Goal: Transaction & Acquisition: Book appointment/travel/reservation

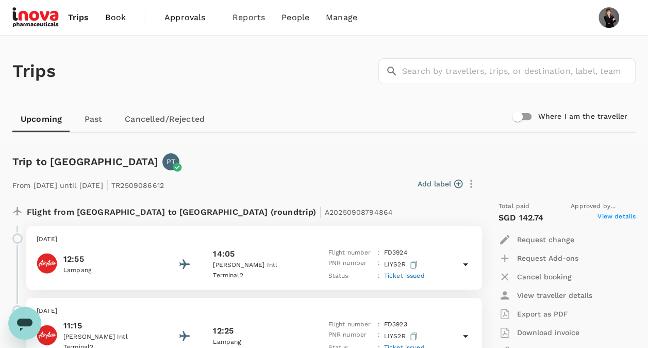
click at [105, 21] on span "Book" at bounding box center [115, 17] width 21 height 12
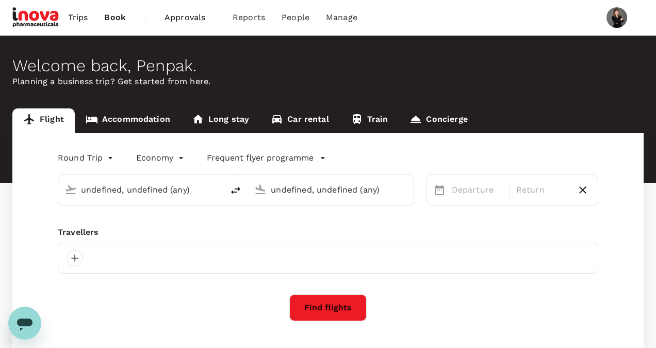
type input "[PERSON_NAME] Intl (DMK)"
type input "Chiang Mai Intl (CNX)"
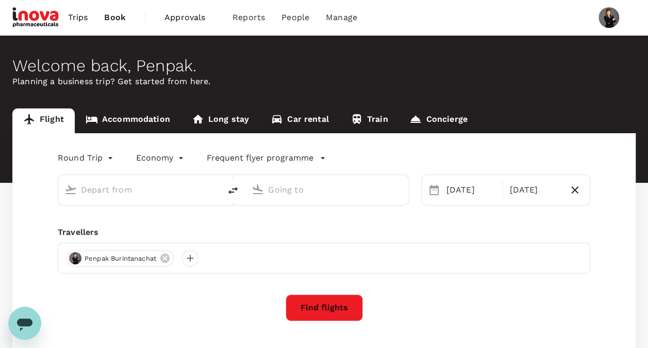
type input "[PERSON_NAME] Intl (DMK)"
type input "Chiang Mai Intl (CNX)"
type input "[PERSON_NAME] Intl (DMK)"
type input "Chiang Mai Intl (CNX)"
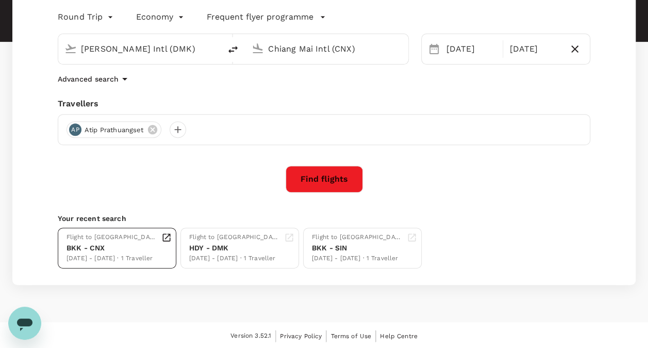
scroll to position [141, 0]
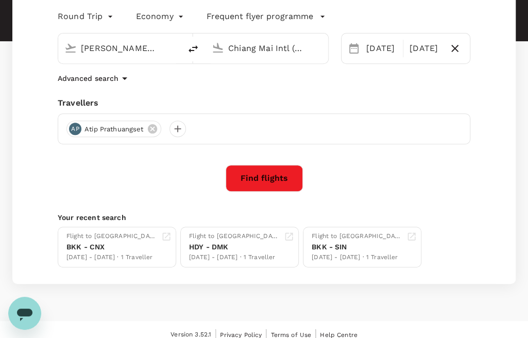
click at [170, 45] on div "[PERSON_NAME] Intl (DMK)" at bounding box center [128, 48] width 94 height 16
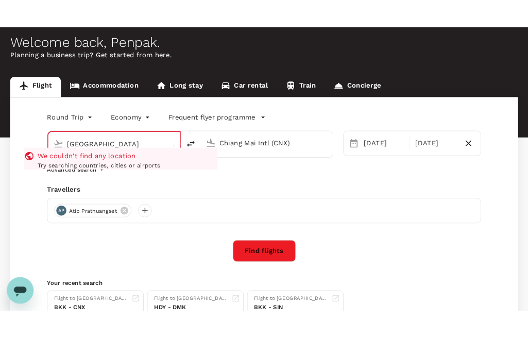
scroll to position [38, 0]
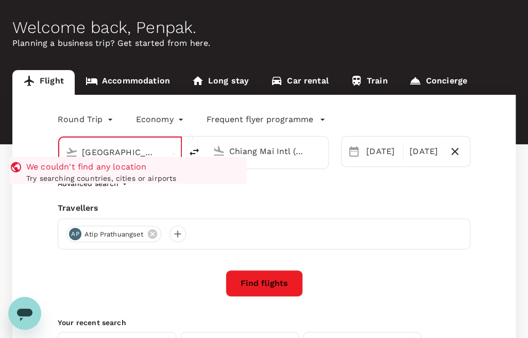
type input "[PERSON_NAME] Intl (DMK)"
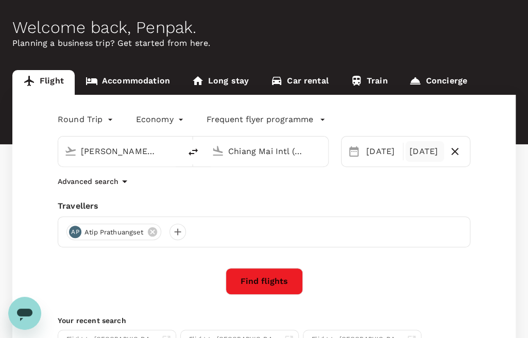
click at [424, 154] on div "[DATE]" at bounding box center [425, 151] width 39 height 21
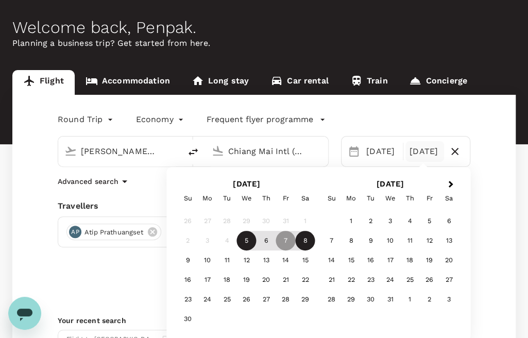
click at [303, 243] on div "8" at bounding box center [306, 241] width 20 height 20
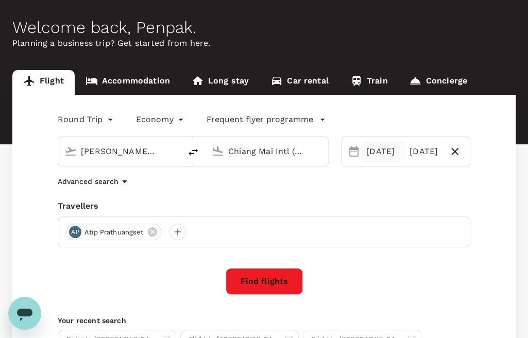
click at [371, 151] on div "[DATE]" at bounding box center [381, 151] width 39 height 21
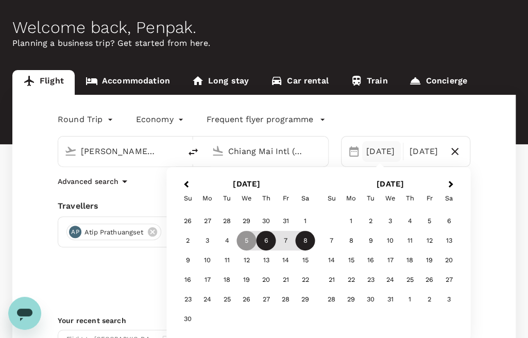
click at [269, 245] on div "6" at bounding box center [267, 241] width 20 height 20
click at [141, 150] on input "[PERSON_NAME] Intl (DMK)" at bounding box center [120, 151] width 78 height 16
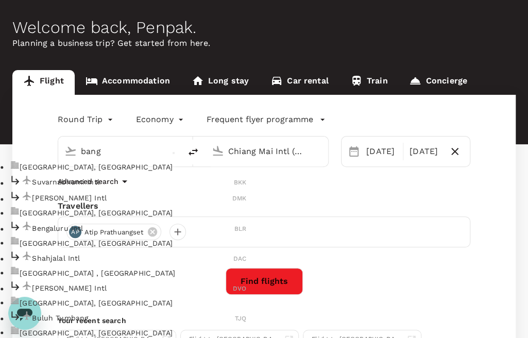
click at [80, 187] on p "Suvarnabhumi Intl" at bounding box center [133, 182] width 202 height 10
type input "Suvarnabhumi Intl (BKK)"
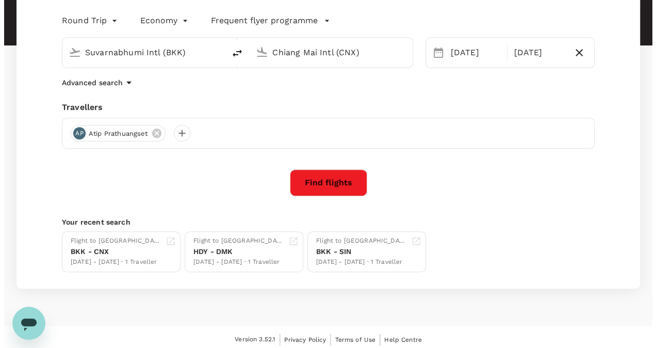
scroll to position [141, 0]
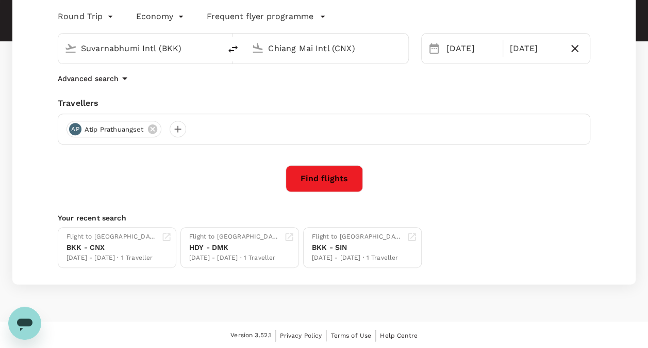
click at [334, 174] on button "Find flights" at bounding box center [324, 178] width 77 height 27
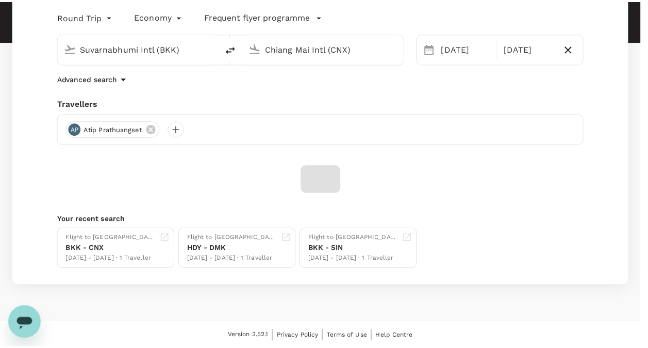
scroll to position [23, 0]
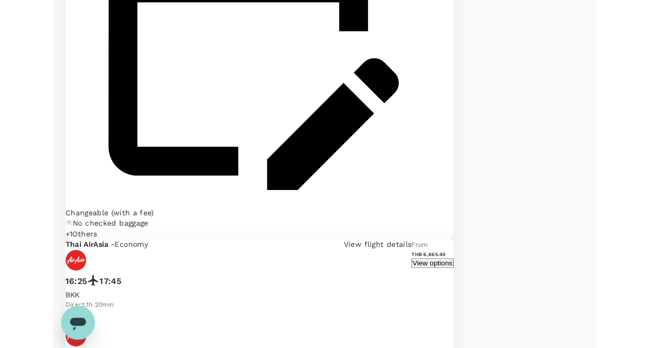
scroll to position [1134, 0]
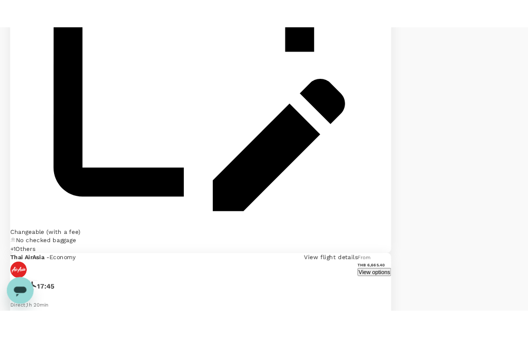
scroll to position [1238, 0]
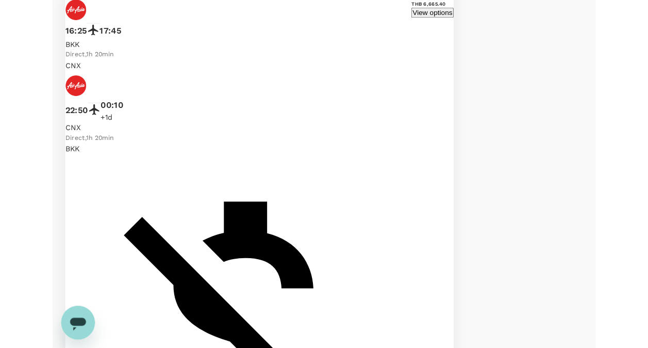
scroll to position [1355, 0]
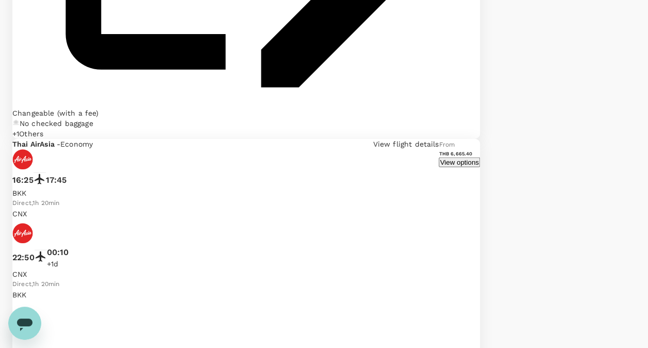
drag, startPoint x: 375, startPoint y: 106, endPoint x: 421, endPoint y: 137, distance: 54.9
drag, startPoint x: 382, startPoint y: 104, endPoint x: 428, endPoint y: 158, distance: 71.2
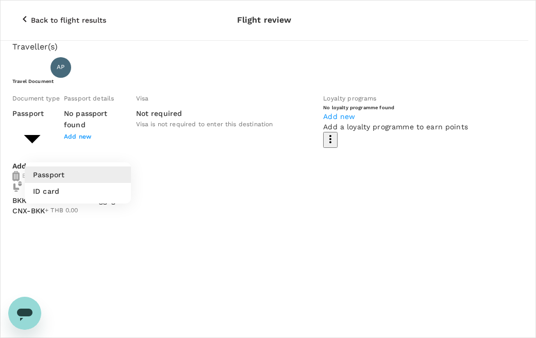
click at [96, 194] on li "ID card" at bounding box center [78, 191] width 106 height 16
type input "Id card"
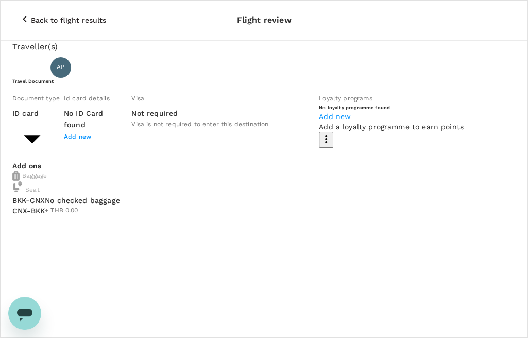
click at [91, 140] on span "Add new" at bounding box center [77, 136] width 27 height 7
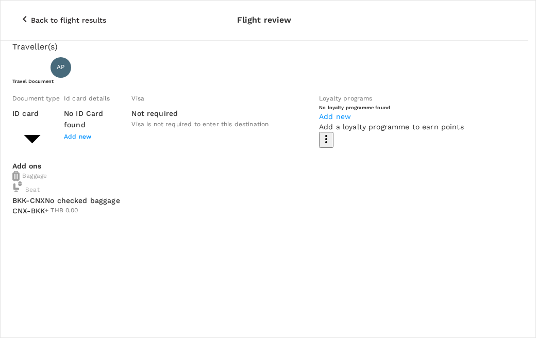
drag, startPoint x: 342, startPoint y: 20, endPoint x: 218, endPoint y: 25, distance: 124.9
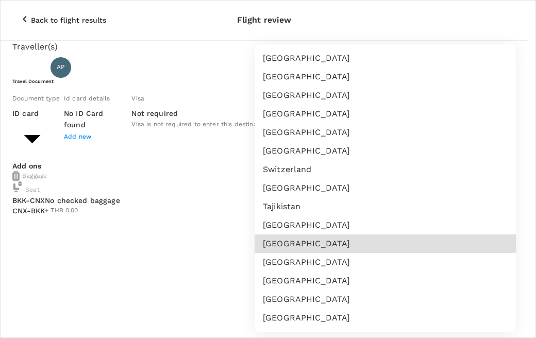
click at [378, 244] on li "[GEOGRAPHIC_DATA]" at bounding box center [385, 244] width 261 height 19
type input "TH"
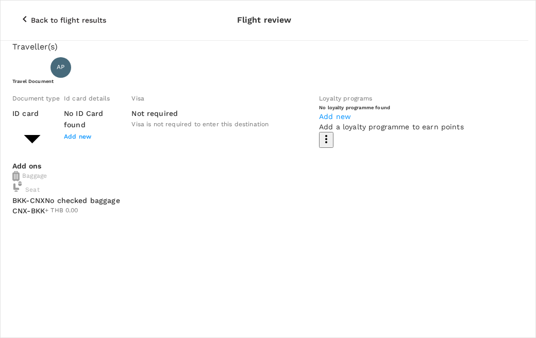
paste input "ID3329900307757"
type input "ID3329900307757"
paste input "Atip Prathuangset"
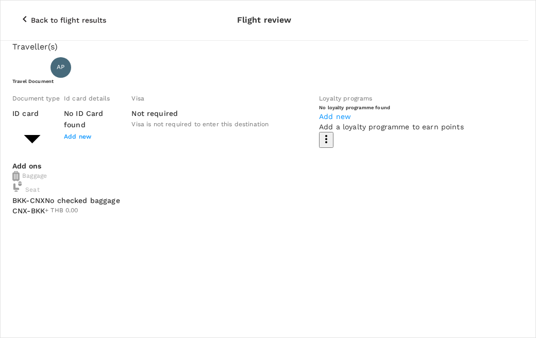
drag, startPoint x: 281, startPoint y: 184, endPoint x: 361, endPoint y: 186, distance: 79.9
type input "Atip"
paste input "Atip Prathuangset"
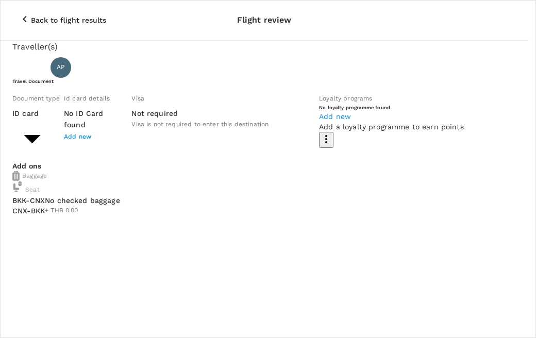
type input "Prathuangset"
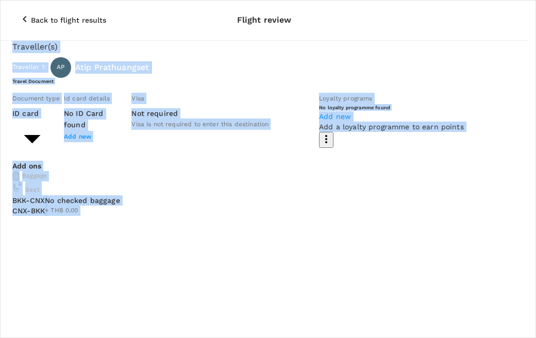
drag, startPoint x: 396, startPoint y: 13, endPoint x: 337, endPoint y: -20, distance: 67.6
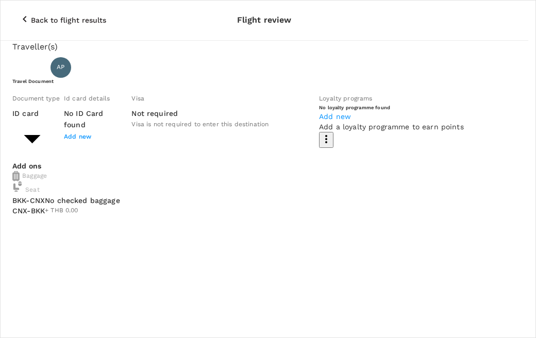
type input "DD/MM/YYYY"
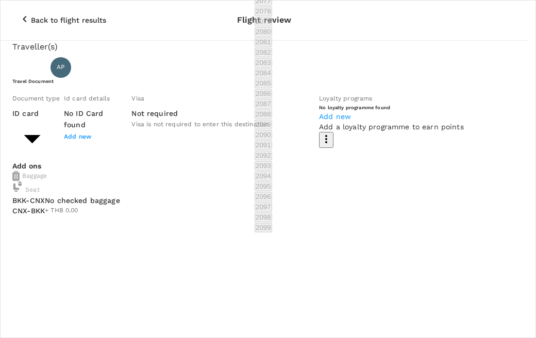
scroll to position [508, 0]
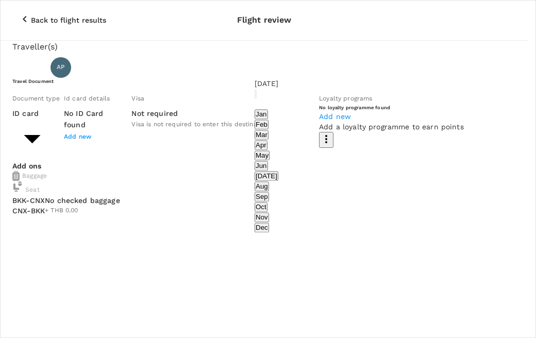
click at [269, 223] on button "Dec" at bounding box center [262, 228] width 14 height 10
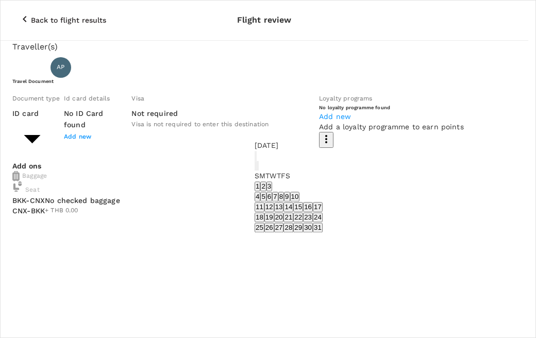
click at [323, 202] on button "17" at bounding box center [318, 207] width 10 height 10
type input "[DATE]"
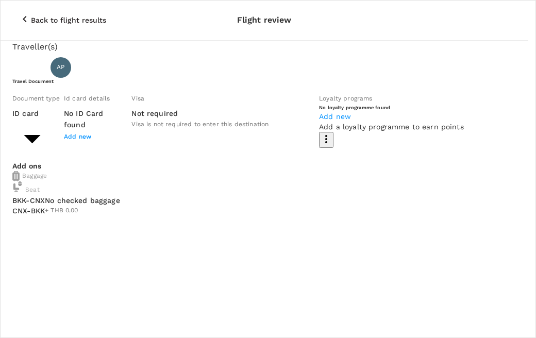
scroll to position [103, 0]
radio input "true"
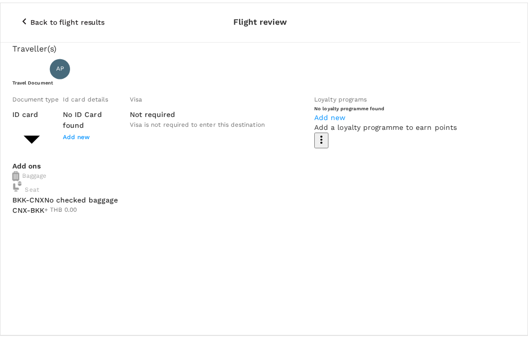
scroll to position [0, 0]
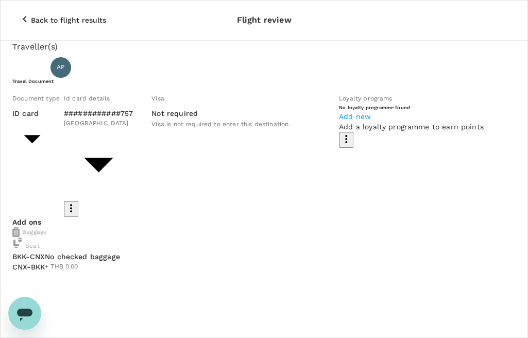
click at [286, 142] on div "Travel Document Document type ID card Id card ​ Id card details ############757…" at bounding box center [264, 147] width 504 height 139
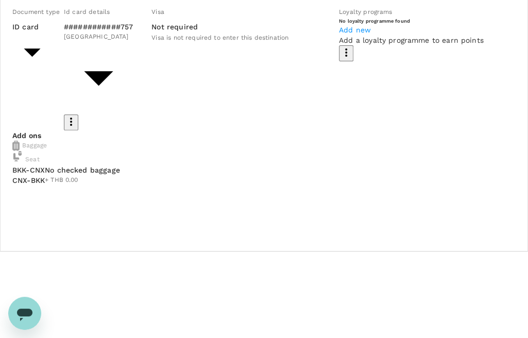
scroll to position [103, 0]
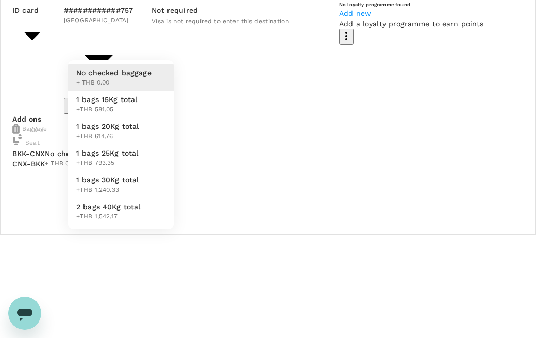
click at [45, 155] on div at bounding box center [268, 169] width 536 height 338
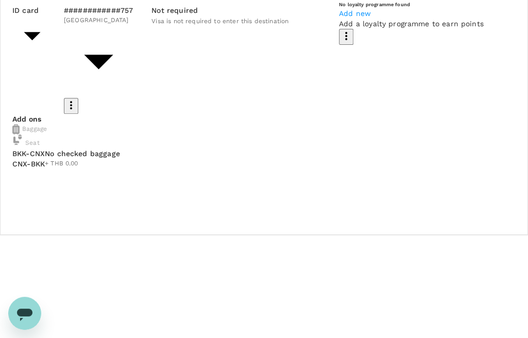
click at [339, 18] on span "Add new" at bounding box center [355, 13] width 32 height 8
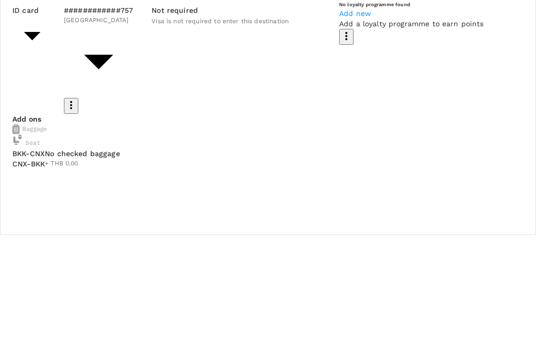
paste input "NL42651"
type input "NL42651"
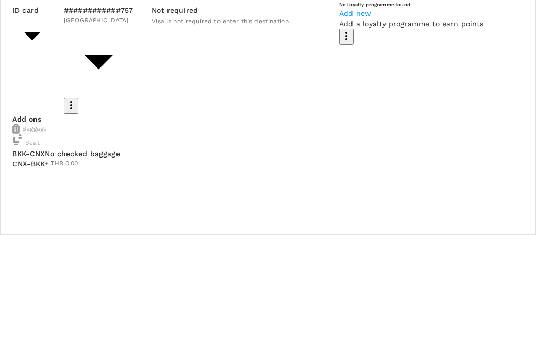
drag, startPoint x: 354, startPoint y: 72, endPoint x: 325, endPoint y: 72, distance: 28.4
type input "พ"
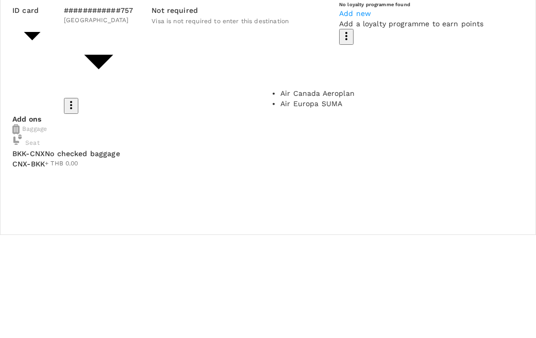
type input "rop"
drag, startPoint x: 371, startPoint y: 49, endPoint x: 275, endPoint y: 52, distance: 95.9
drag, startPoint x: 467, startPoint y: 73, endPoint x: 394, endPoint y: 86, distance: 73.8
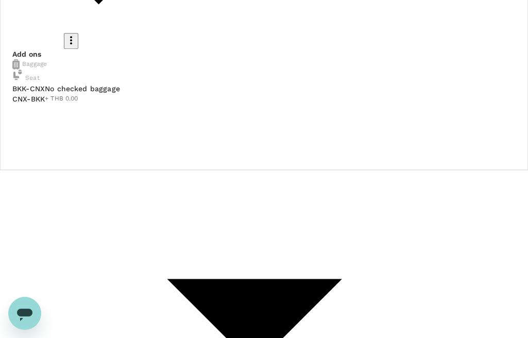
scroll to position [177, 0]
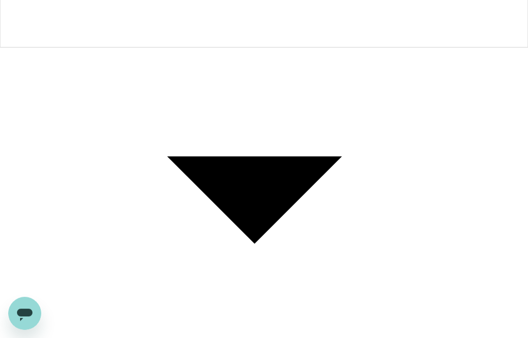
scroll to position [342, 0]
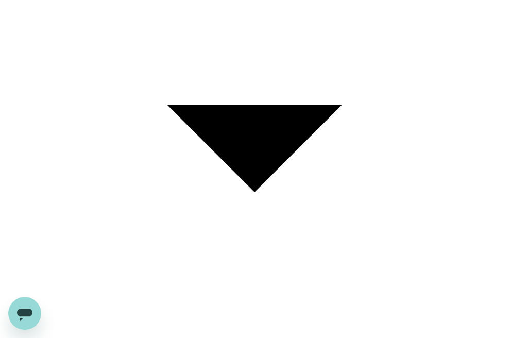
drag, startPoint x: 23, startPoint y: 193, endPoint x: 167, endPoint y: 192, distance: 144.4
drag, startPoint x: 167, startPoint y: 192, endPoint x: 152, endPoint y: 194, distance: 15.2
copy p "Any other requests? Let us know here"
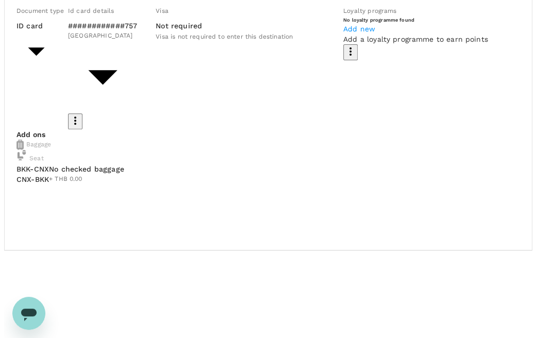
scroll to position [85, 0]
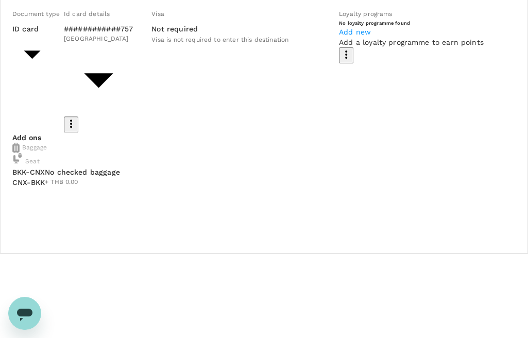
type textarea "no"
drag, startPoint x: 156, startPoint y: 114, endPoint x: 211, endPoint y: 114, distance: 55.2
click at [339, 20] on div "Loyalty programs" at bounding box center [411, 13] width 145 height 11
drag, startPoint x: 211, startPoint y: 114, endPoint x: 198, endPoint y: 112, distance: 13.6
copy span "Loyalty programs"
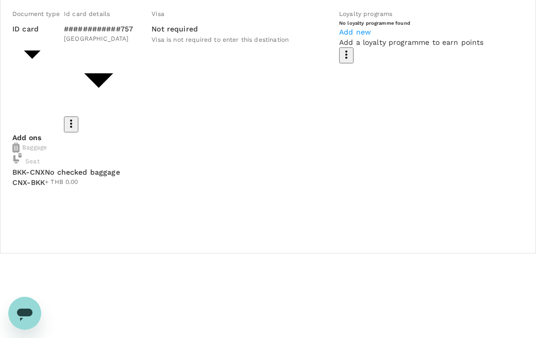
drag, startPoint x: 141, startPoint y: 139, endPoint x: 371, endPoint y: 141, distance: 229.4
drag, startPoint x: 371, startPoint y: 141, endPoint x: 344, endPoint y: 140, distance: 26.9
copy h3 "Are your travel documents valid for this trip?"
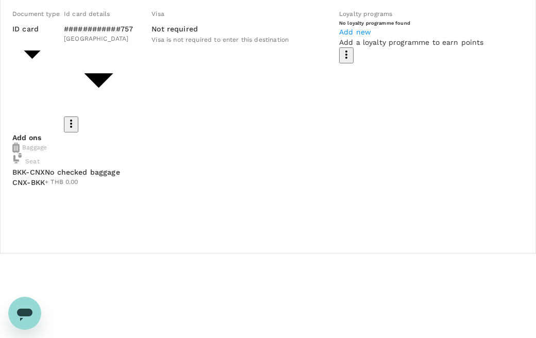
click at [381, 72] on p "GoFluid" at bounding box center [394, 67] width 125 height 10
type input "9f82a453-e375-4320-92f0-4f2d66a53031"
paste textarea "Field visit [GEOGRAPHIC_DATA] in North area"
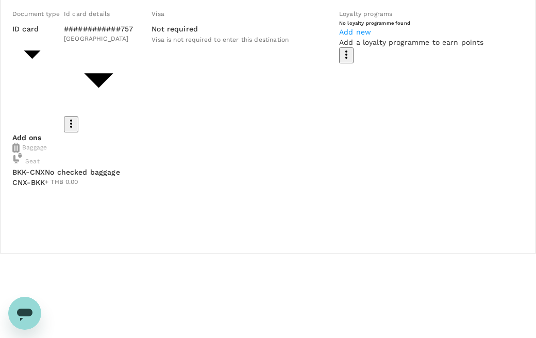
type textarea "Field visit [GEOGRAPHIC_DATA] in North area"
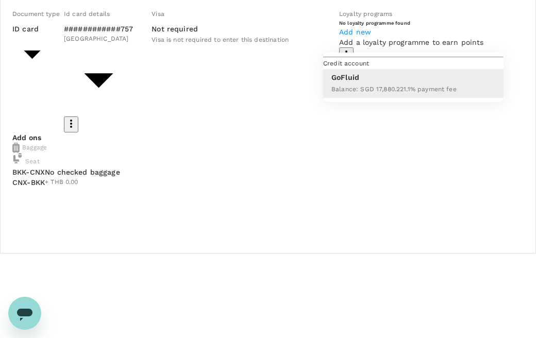
click at [493, 118] on div at bounding box center [268, 169] width 536 height 338
click at [377, 102] on ul "Credit account GoFluid Balance : SGD 17,880.22 1.1 % payment fee" at bounding box center [413, 77] width 180 height 49
click at [109, 258] on div at bounding box center [268, 169] width 536 height 338
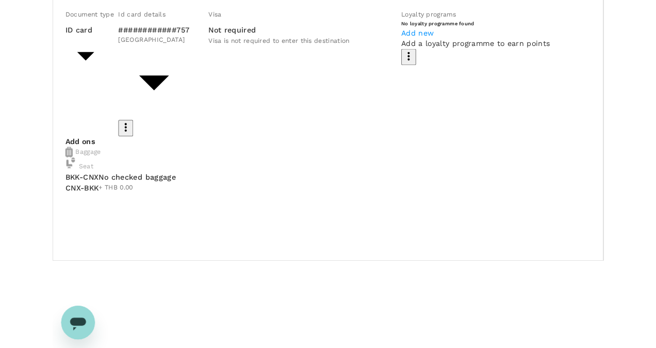
scroll to position [258, 0]
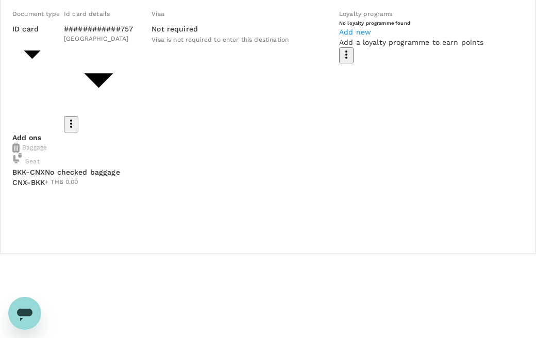
drag, startPoint x: 29, startPoint y: 251, endPoint x: 112, endPoint y: 251, distance: 83.0
drag, startPoint x: 112, startPoint y: 251, endPoint x: 102, endPoint y: 253, distance: 10.5
copy p "Add to an existing trip?"
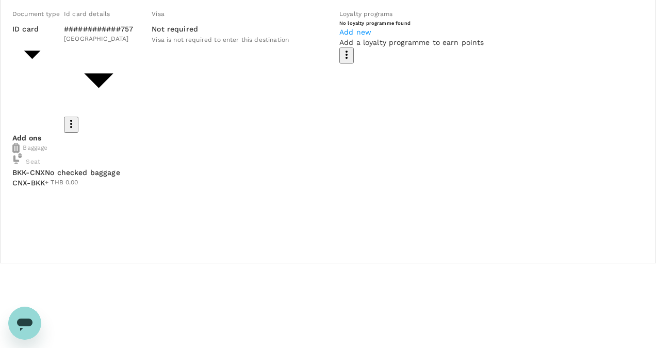
scroll to position [0, 0]
drag, startPoint x: 187, startPoint y: 185, endPoint x: 10, endPoint y: 186, distance: 176.8
paste textarea "Field visit [GEOGRAPHIC_DATA] in North area and Booth COAM"
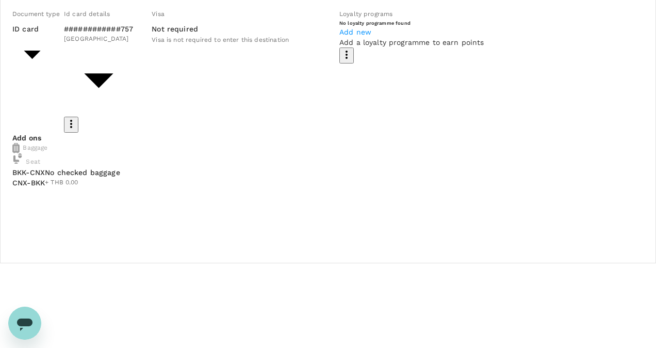
type textarea "Field visit [GEOGRAPHIC_DATA] in North area and Booth COAM"
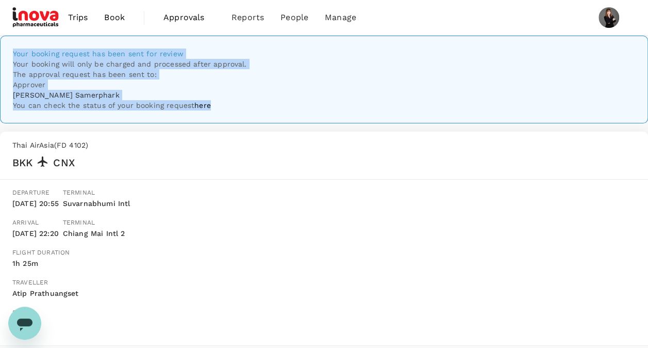
drag, startPoint x: 191, startPoint y: 63, endPoint x: 400, endPoint y: 134, distance: 220.9
click at [400, 110] on div "Your booking request has been sent for review Your booking will only be charged…" at bounding box center [324, 79] width 622 height 62
drag, startPoint x: 400, startPoint y: 134, endPoint x: 317, endPoint y: 134, distance: 83.5
copy div "Your booking request has been sent for review Your booking will only be charged…"
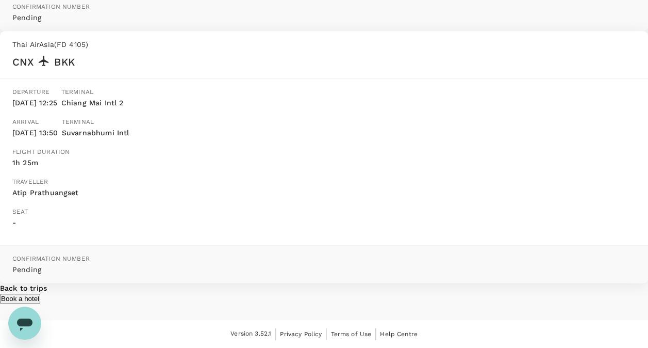
scroll to position [371, 0]
